Goal: Information Seeking & Learning: Learn about a topic

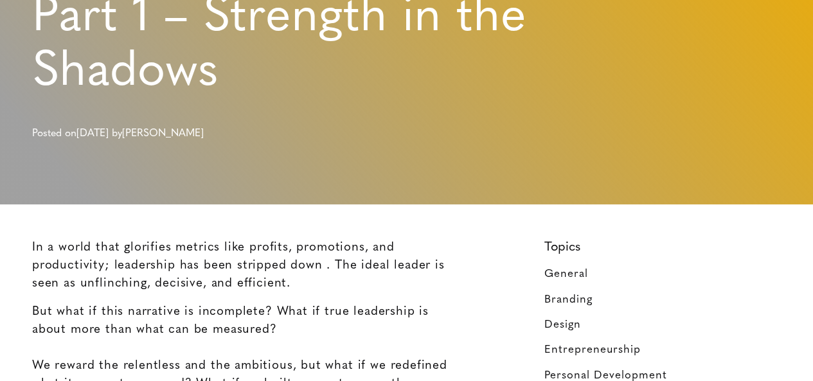
scroll to position [257, 0]
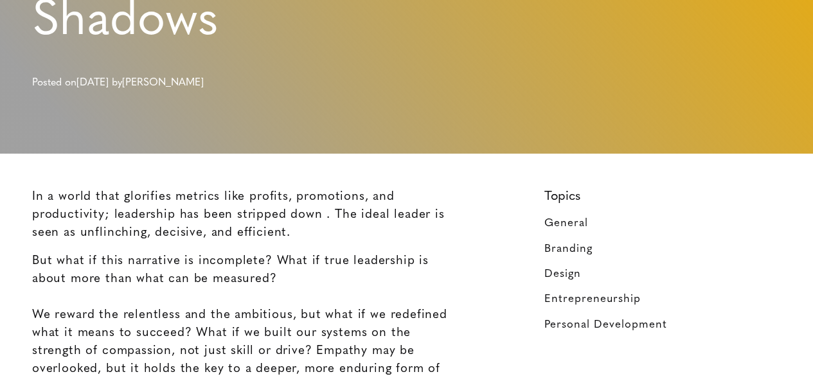
click at [271, 197] on p "In a world that glorifies metrics like profits, promotions, and productivity; l…" at bounding box center [246, 213] width 429 height 54
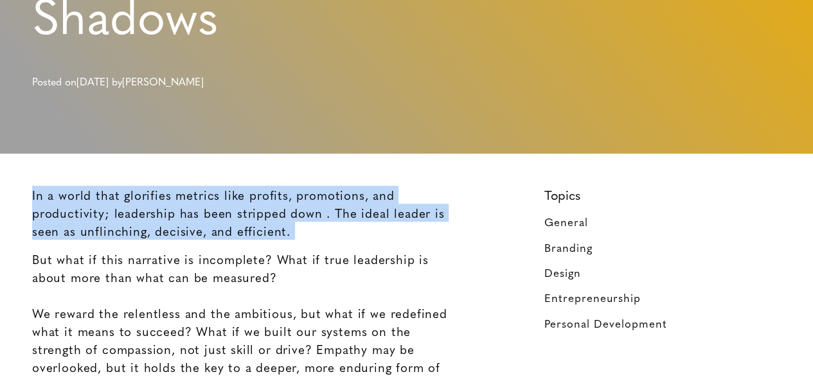
click at [271, 197] on p "In a world that glorifies metrics like profits, promotions, and productivity; l…" at bounding box center [246, 213] width 429 height 54
click at [366, 218] on p "In a world that glorifies metrics like profits, promotions, and productivity; l…" at bounding box center [246, 213] width 429 height 54
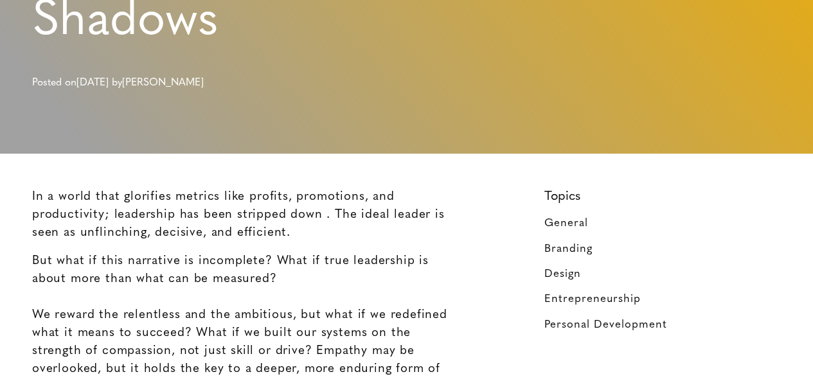
click at [239, 214] on p "In a world that glorifies metrics like profits, promotions, and productivity; l…" at bounding box center [246, 213] width 429 height 54
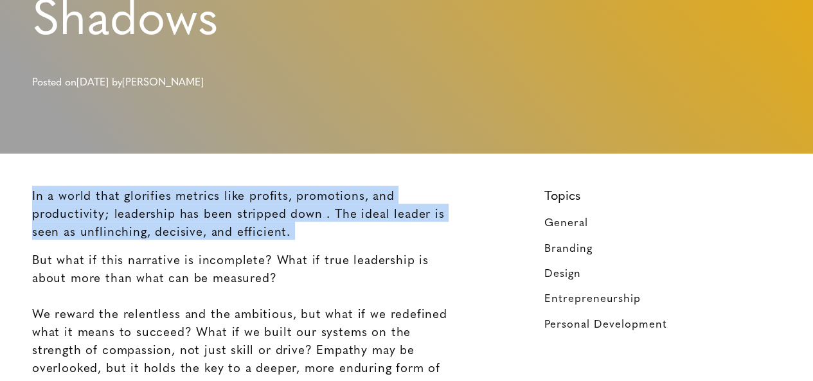
click at [239, 214] on p "In a world that glorifies metrics like profits, promotions, and productivity; l…" at bounding box center [246, 213] width 429 height 54
click at [302, 231] on p "In a world that glorifies metrics like profits, promotions, and productivity; l…" at bounding box center [246, 213] width 429 height 54
click at [330, 215] on p "In a world that glorifies metrics like profits, promotions, and productivity; l…" at bounding box center [246, 213] width 429 height 54
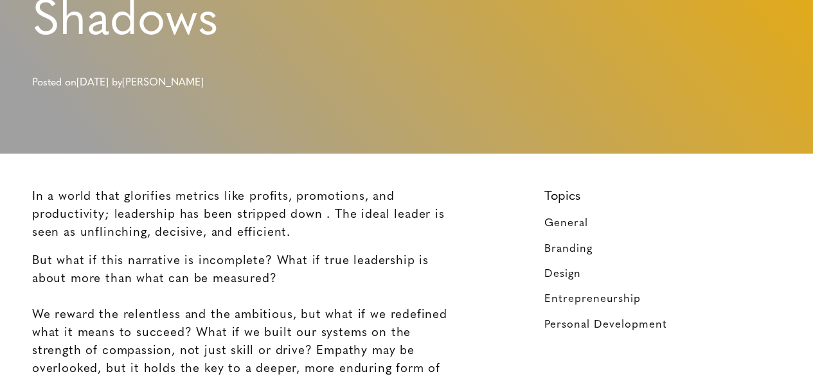
click at [111, 228] on p "In a world that glorifies metrics like profits, promotions, and productivity; l…" at bounding box center [246, 213] width 429 height 54
click at [206, 227] on p "In a world that glorifies metrics like profits, promotions, and productivity; l…" at bounding box center [246, 213] width 429 height 54
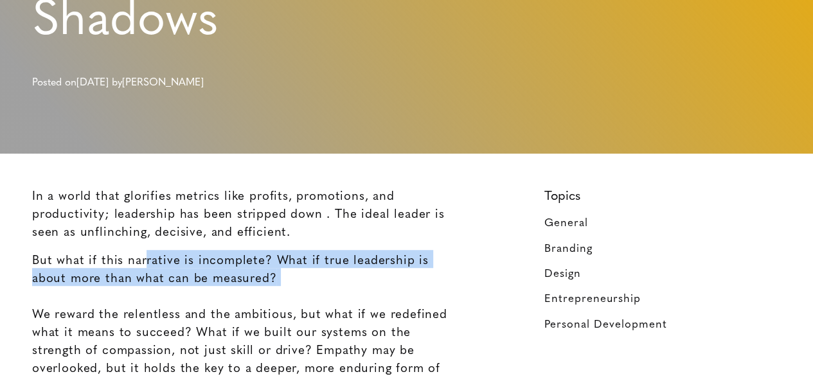
drag, startPoint x: 141, startPoint y: 258, endPoint x: 362, endPoint y: 288, distance: 222.5
click at [362, 288] on p "But what if this narrative is incomplete? What if true leadership is about more…" at bounding box center [246, 322] width 429 height 144
click at [352, 269] on p "But what if this narrative is incomplete? What if true leadership is about more…" at bounding box center [246, 322] width 429 height 144
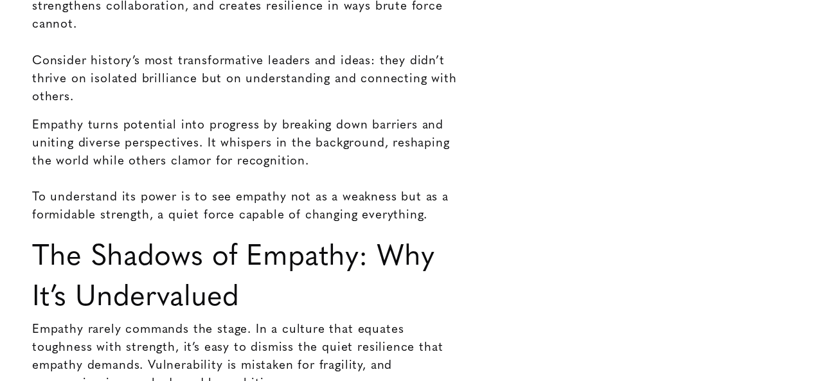
scroll to position [1285, 0]
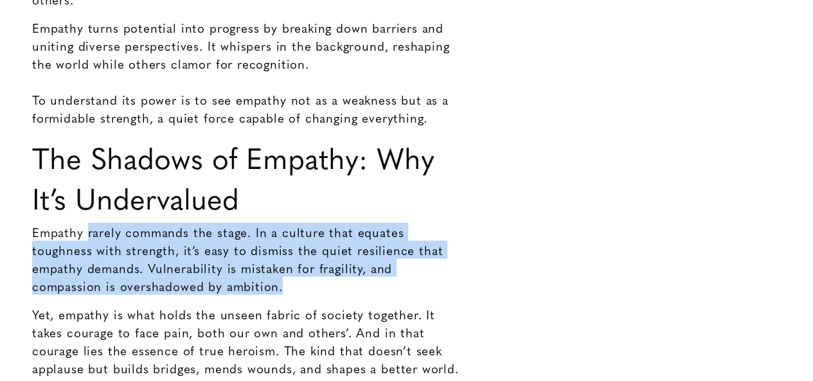
drag, startPoint x: 89, startPoint y: 193, endPoint x: 276, endPoint y: 256, distance: 197.9
click at [276, 256] on p "Empathy rarely commands the stage. In a culture that equates toughness with str…" at bounding box center [246, 259] width 429 height 72
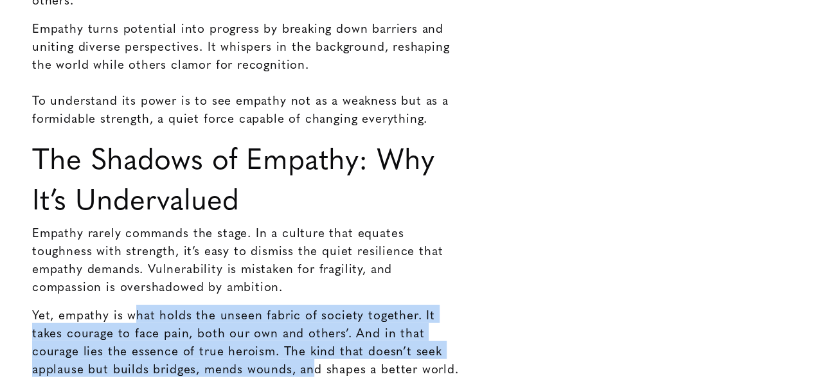
drag, startPoint x: 136, startPoint y: 282, endPoint x: 298, endPoint y: 333, distance: 169.7
click at [298, 333] on p "Yet, empathy is what holds the unseen fabric of society together. It takes cour…" at bounding box center [246, 368] width 429 height 126
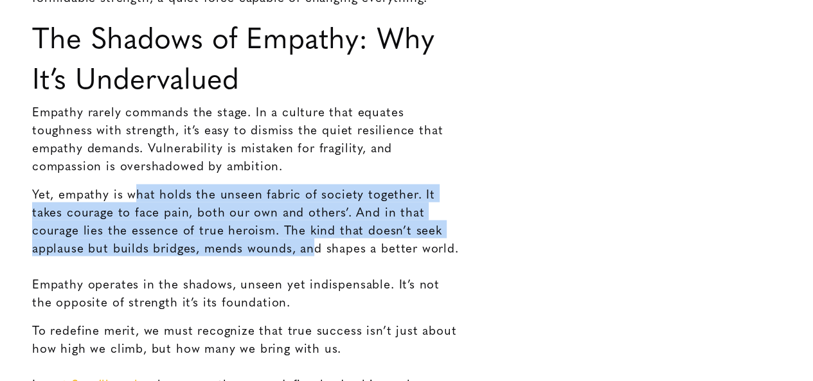
scroll to position [1413, 0]
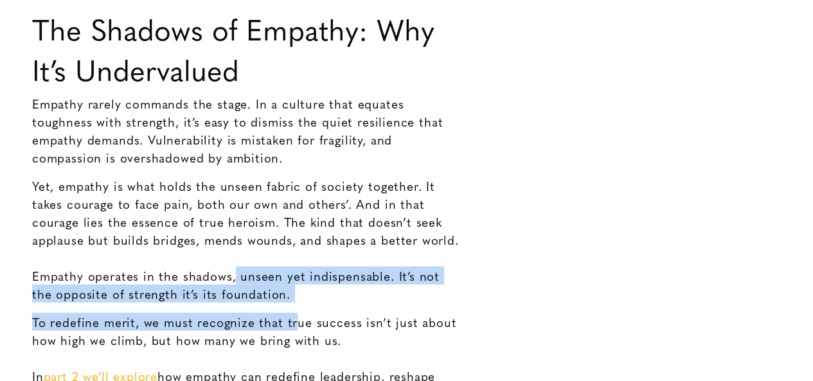
drag, startPoint x: 234, startPoint y: 247, endPoint x: 292, endPoint y: 272, distance: 62.2
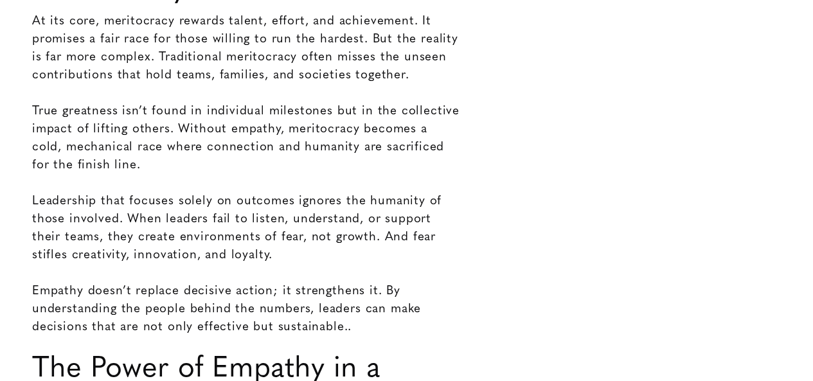
scroll to position [514, 0]
